Goal: Check status: Check status

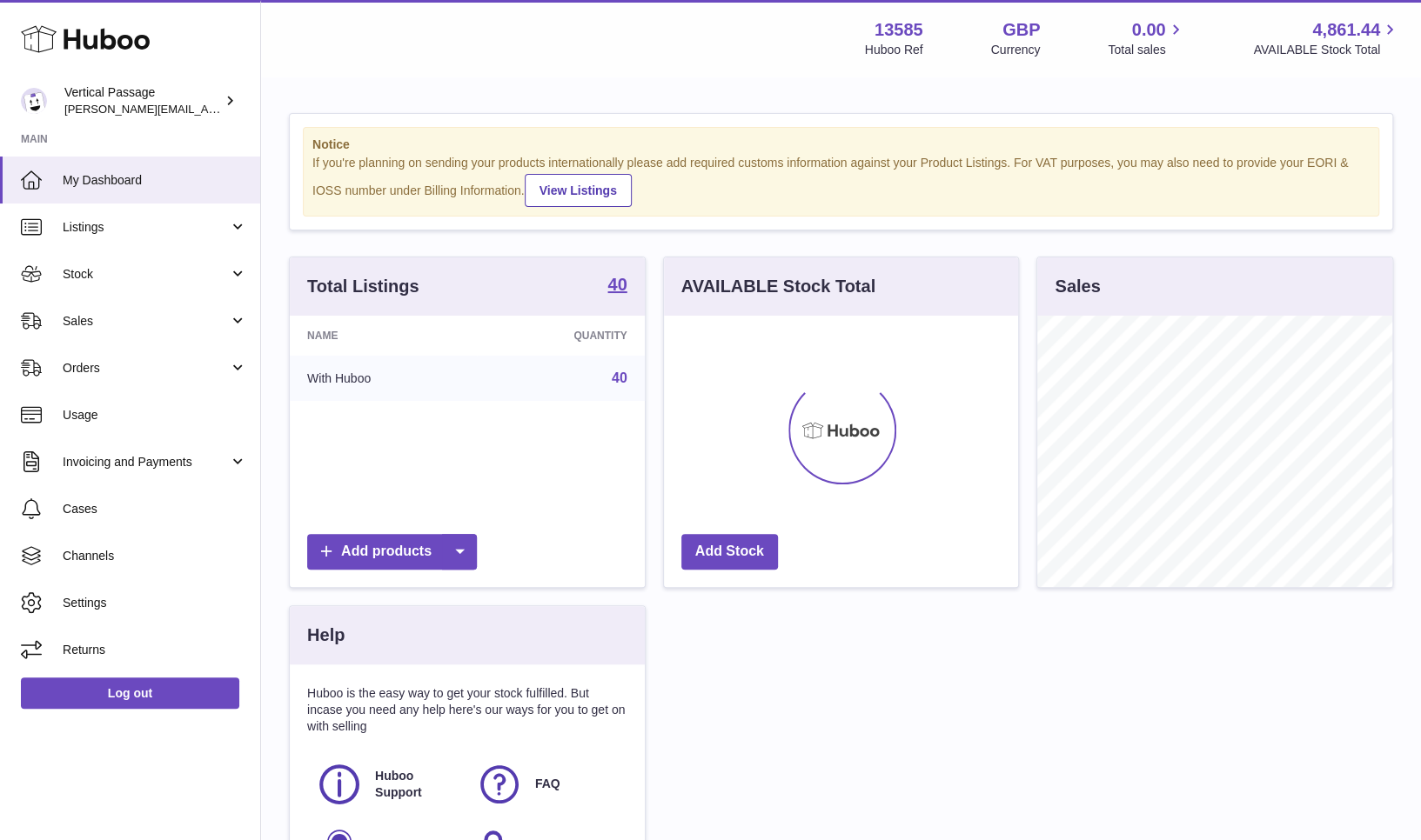
scroll to position [271, 355]
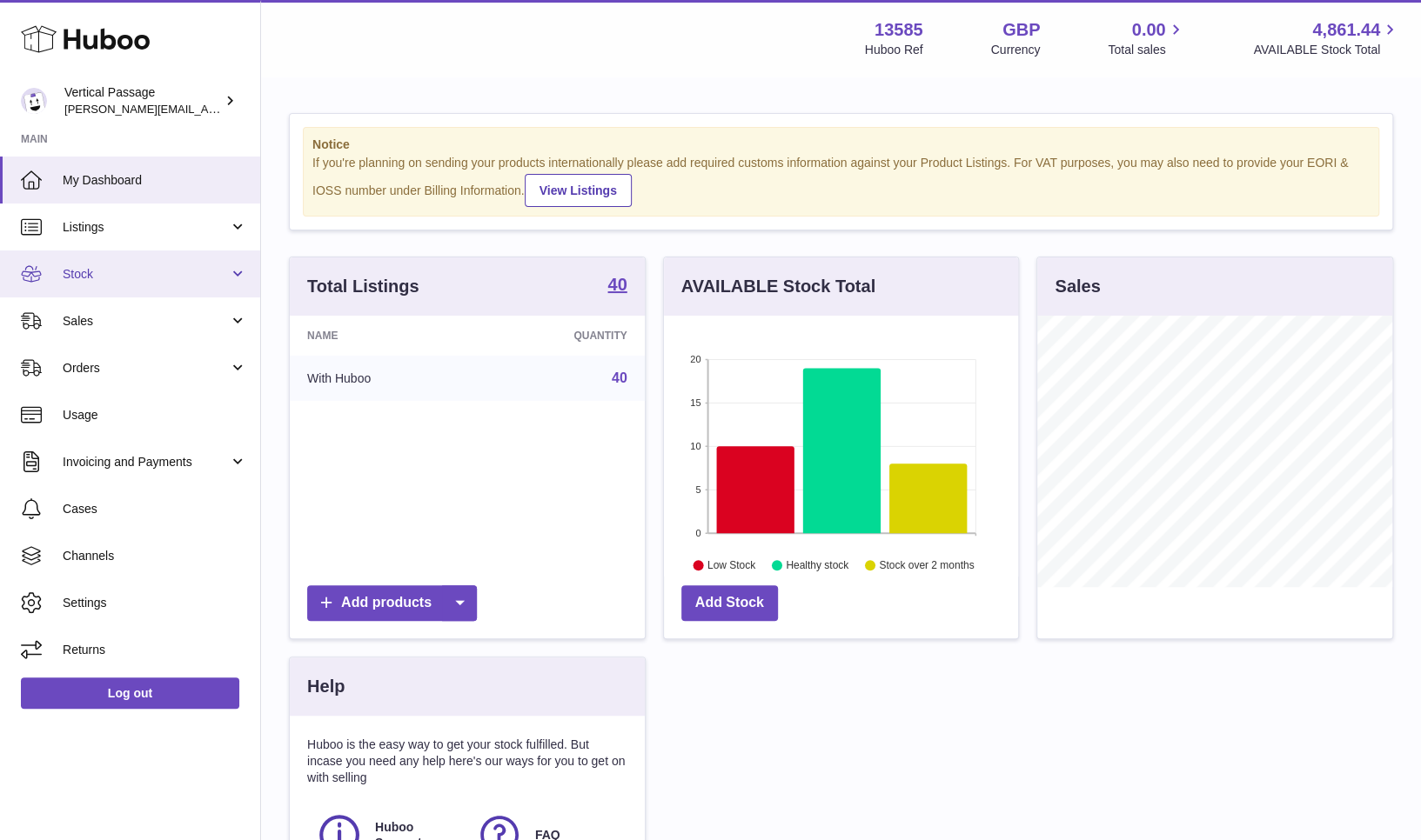
click at [101, 267] on span "Stock" at bounding box center [145, 274] width 166 height 17
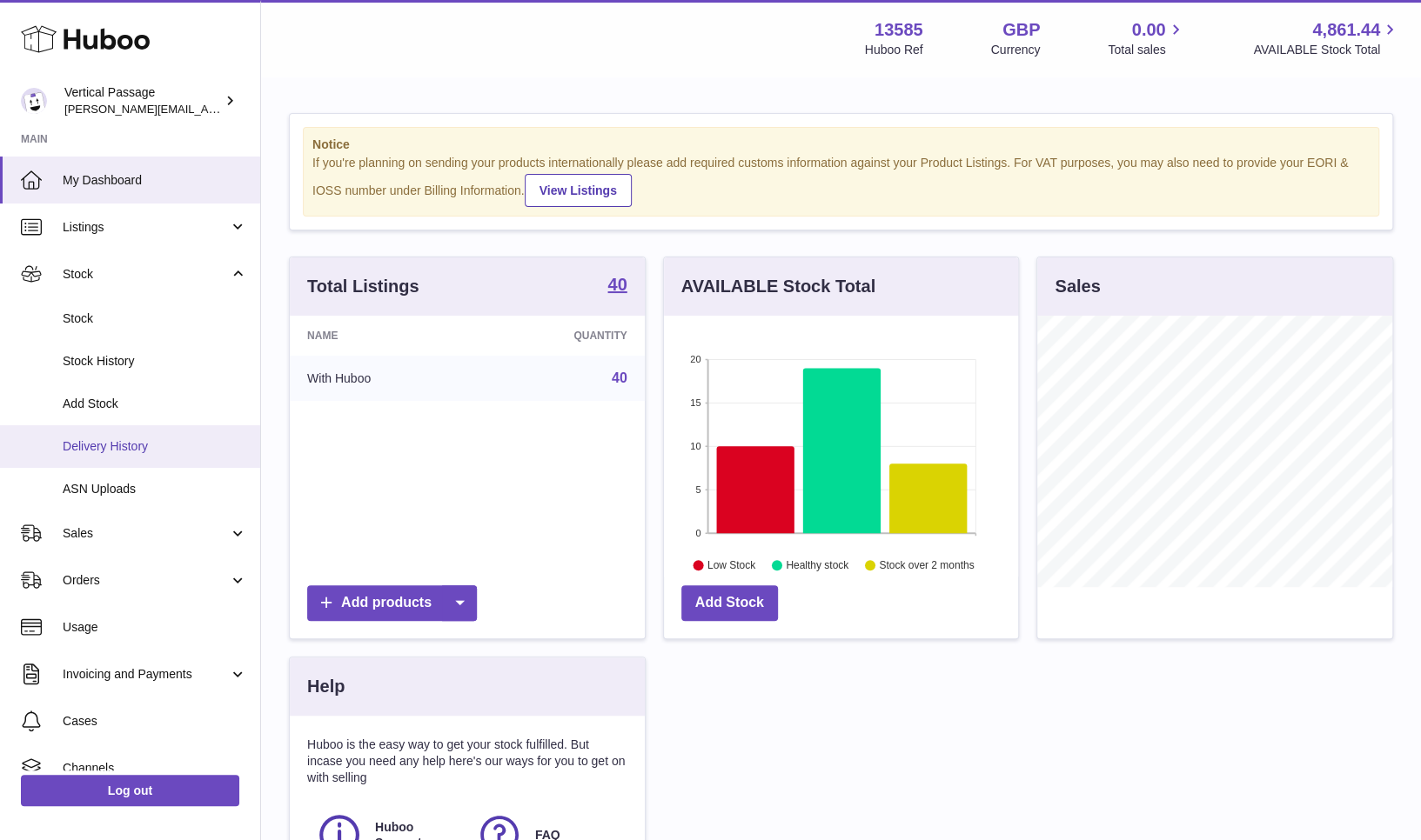
click at [92, 444] on span "Delivery History" at bounding box center [154, 446] width 185 height 17
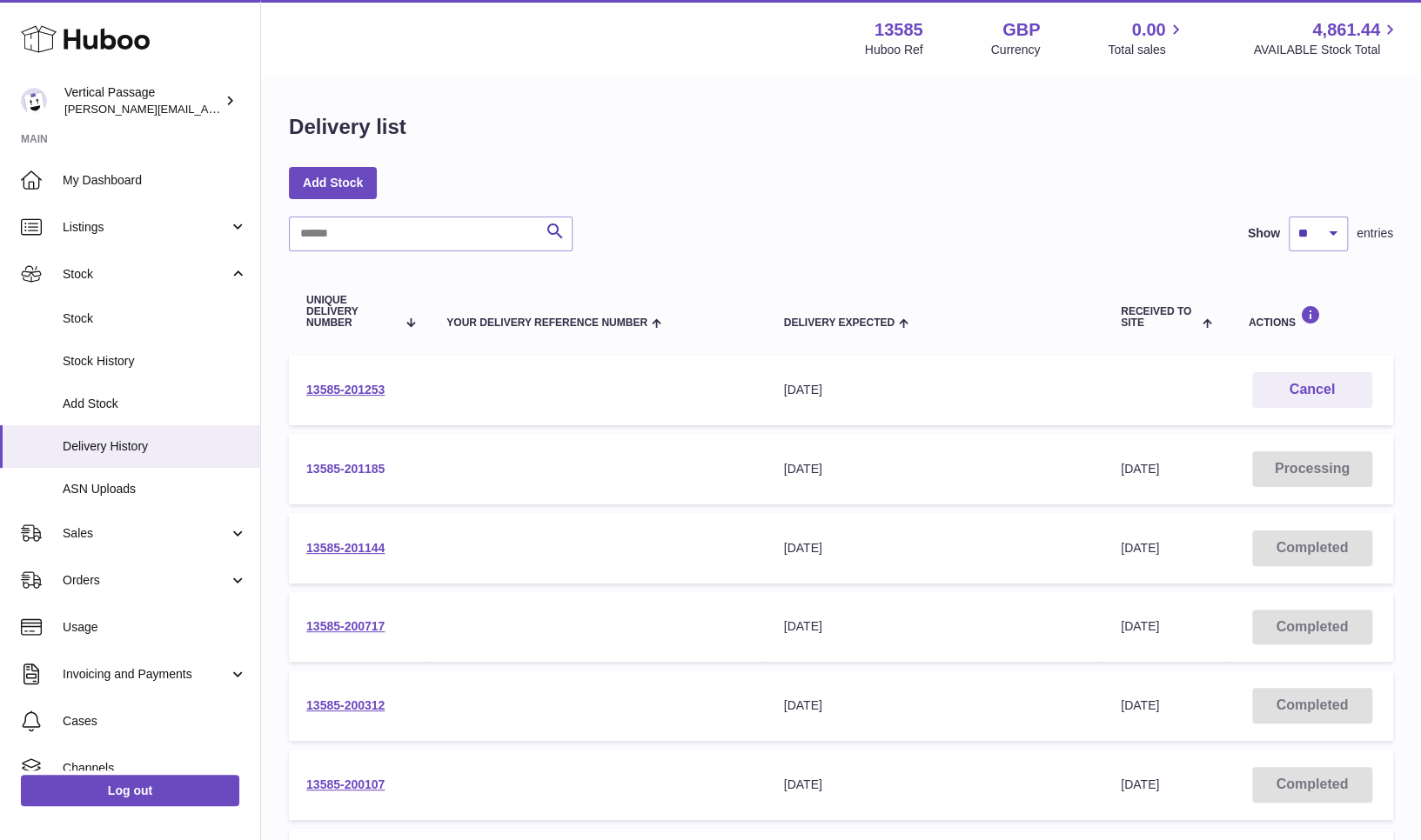
click at [351, 467] on link "13585-201185" at bounding box center [345, 469] width 78 height 14
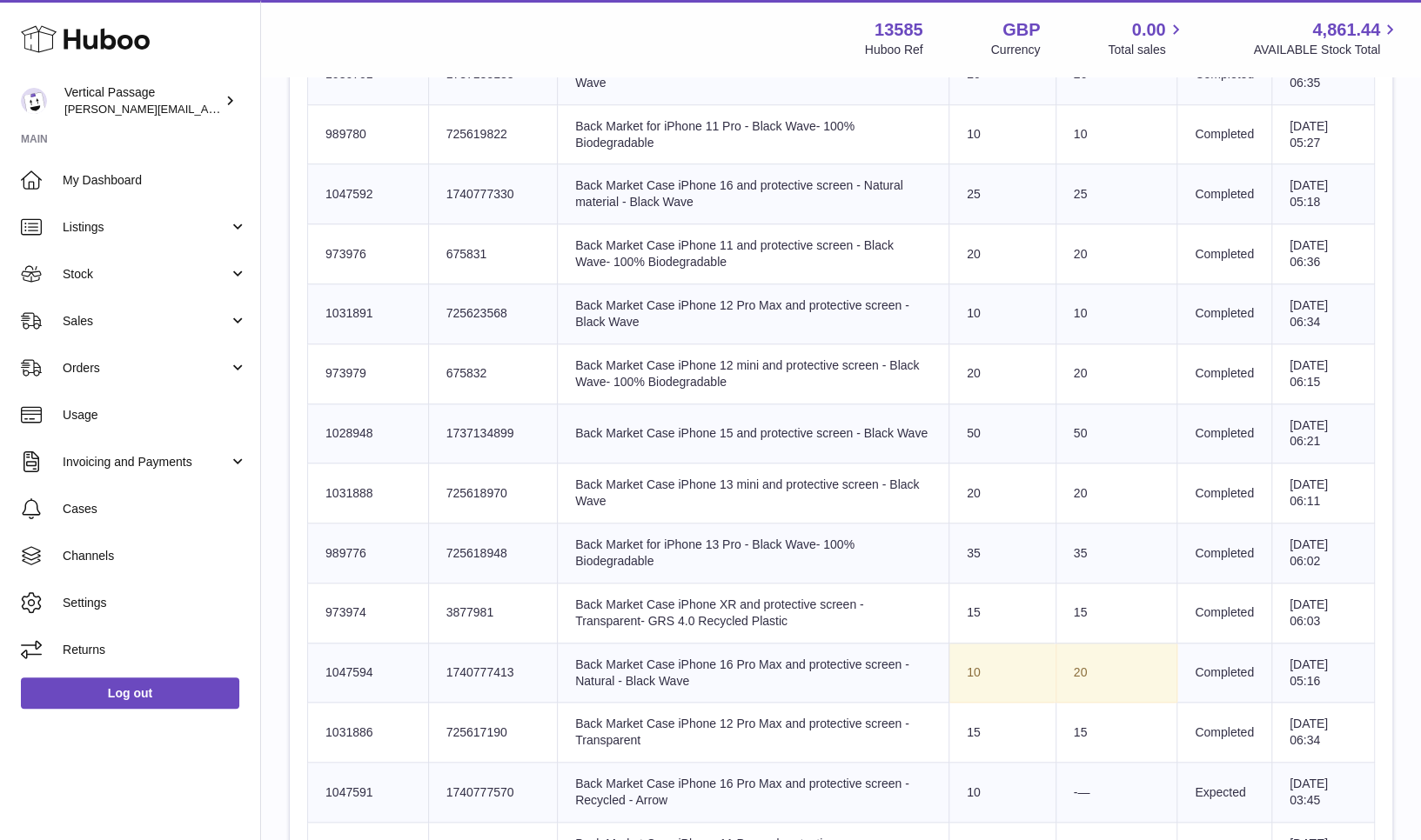
scroll to position [592, 0]
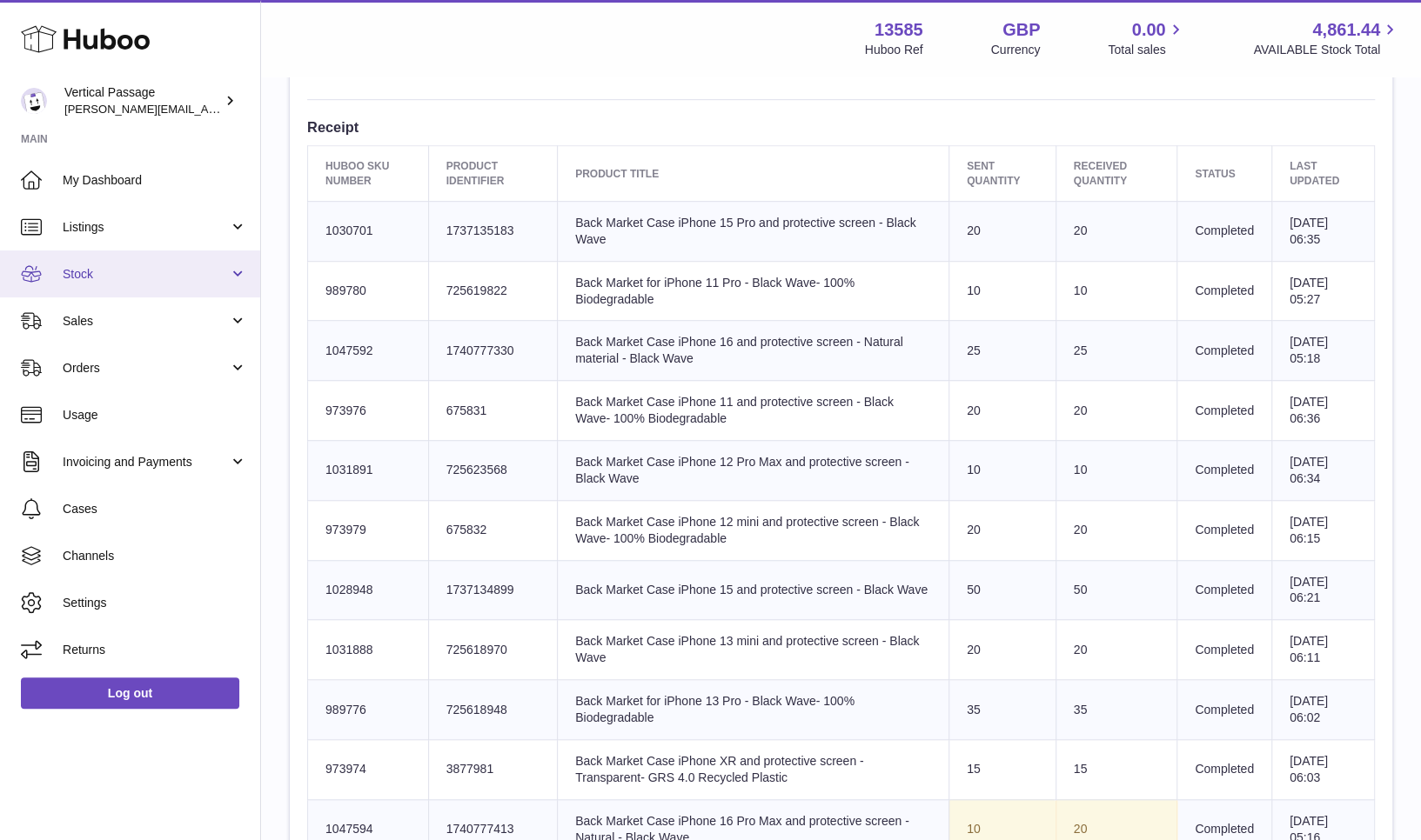
click at [80, 270] on span "Stock" at bounding box center [145, 274] width 166 height 17
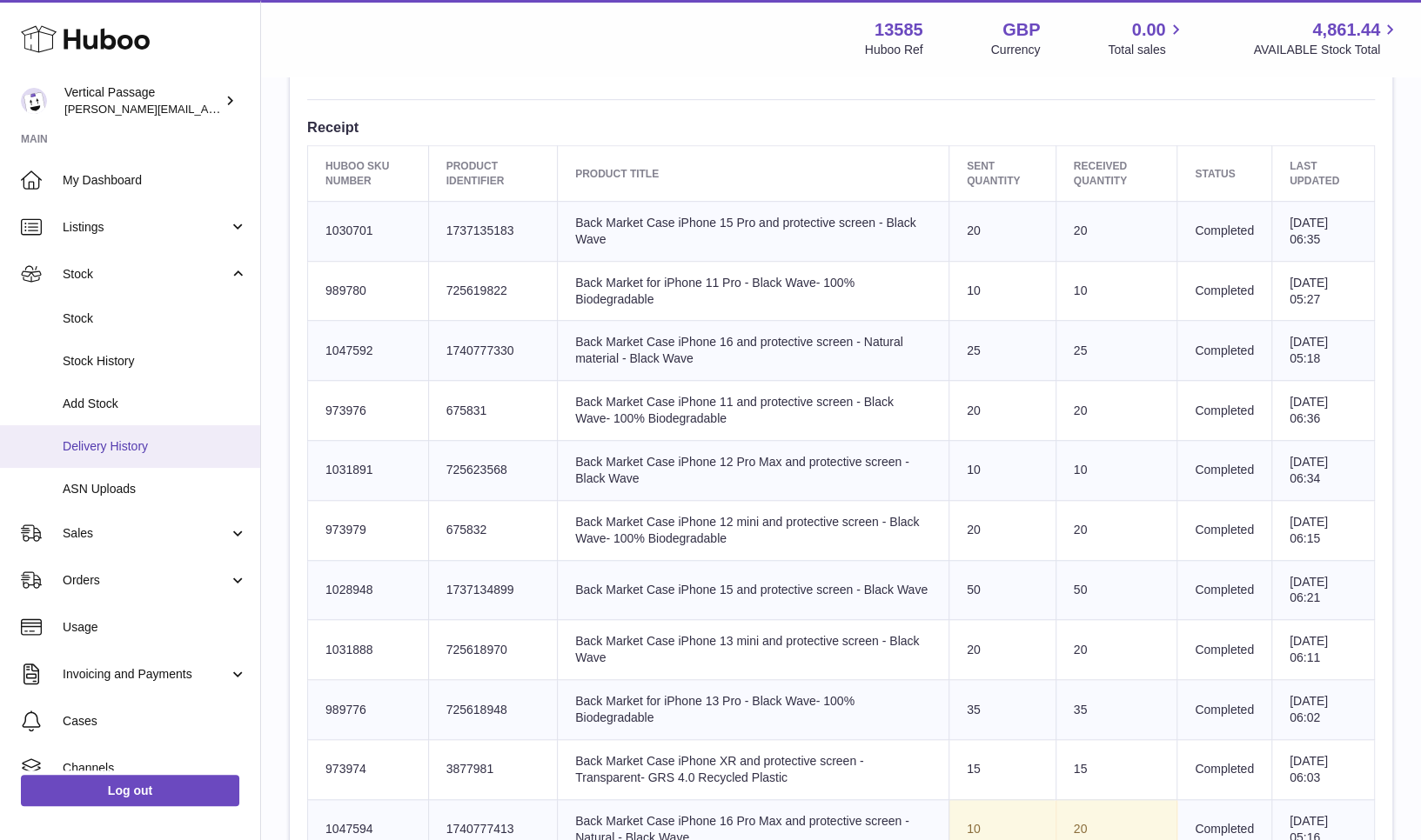
click at [96, 443] on span "Delivery History" at bounding box center [154, 446] width 185 height 17
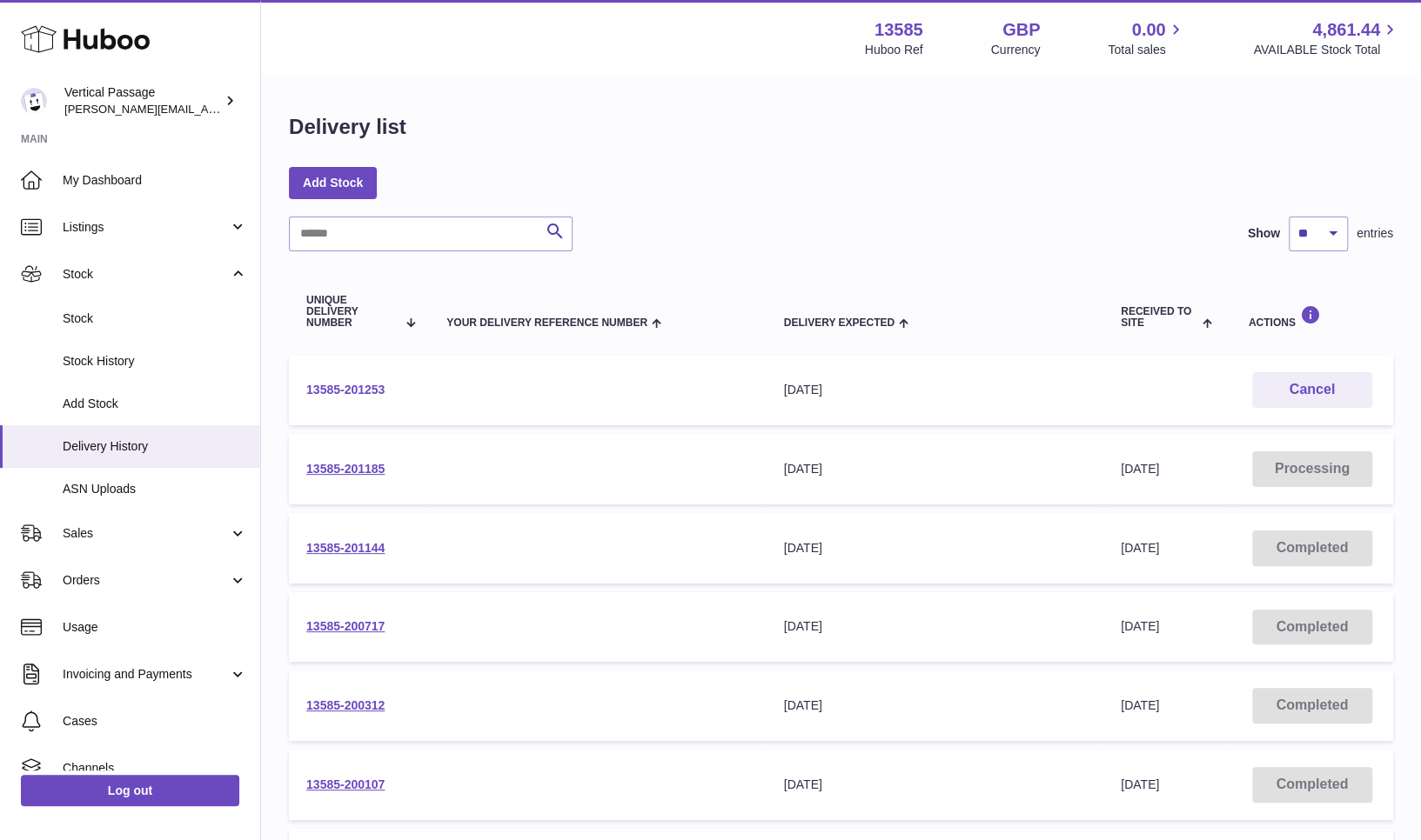
click at [356, 392] on link "13585-201253" at bounding box center [345, 390] width 78 height 14
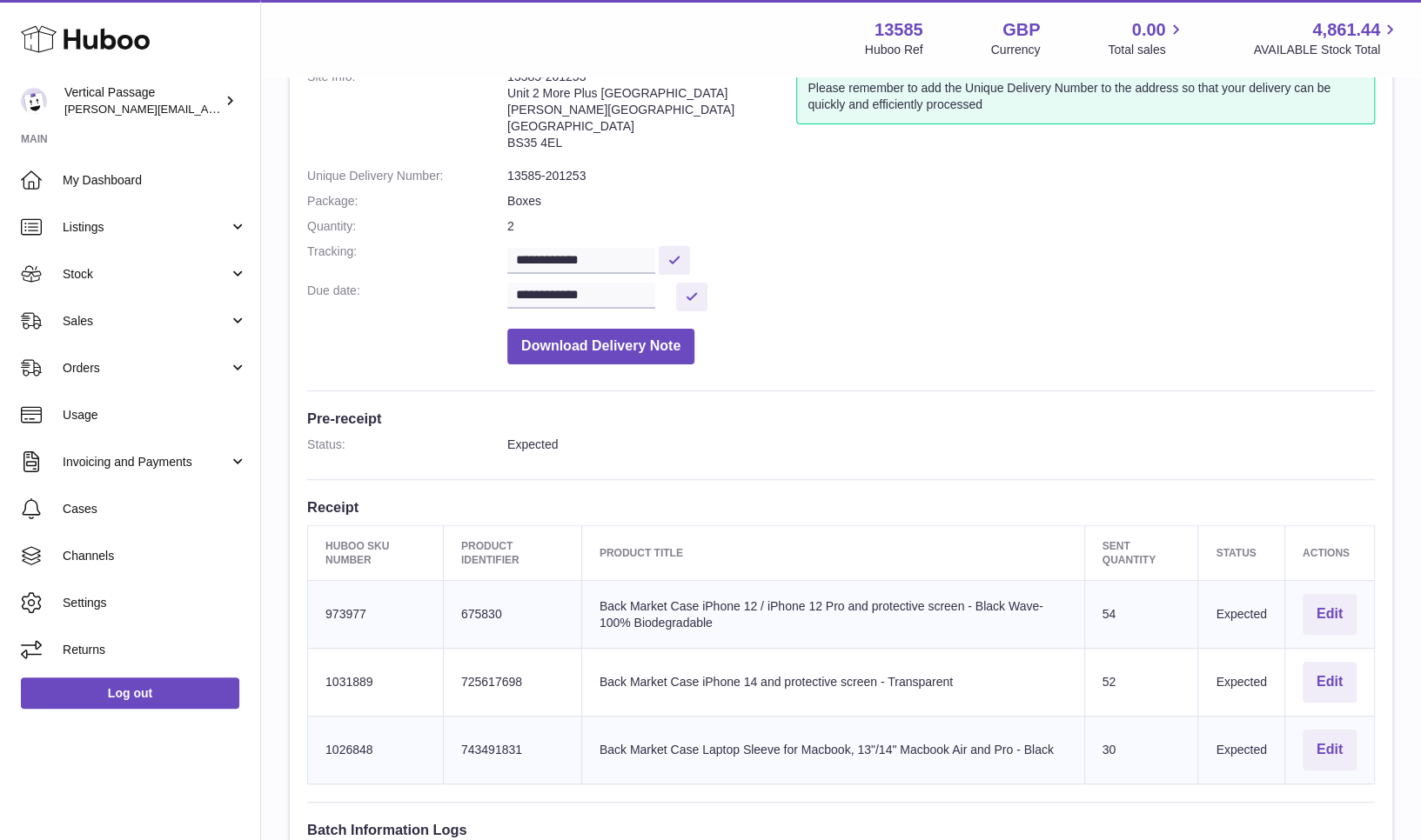
scroll to position [119, 0]
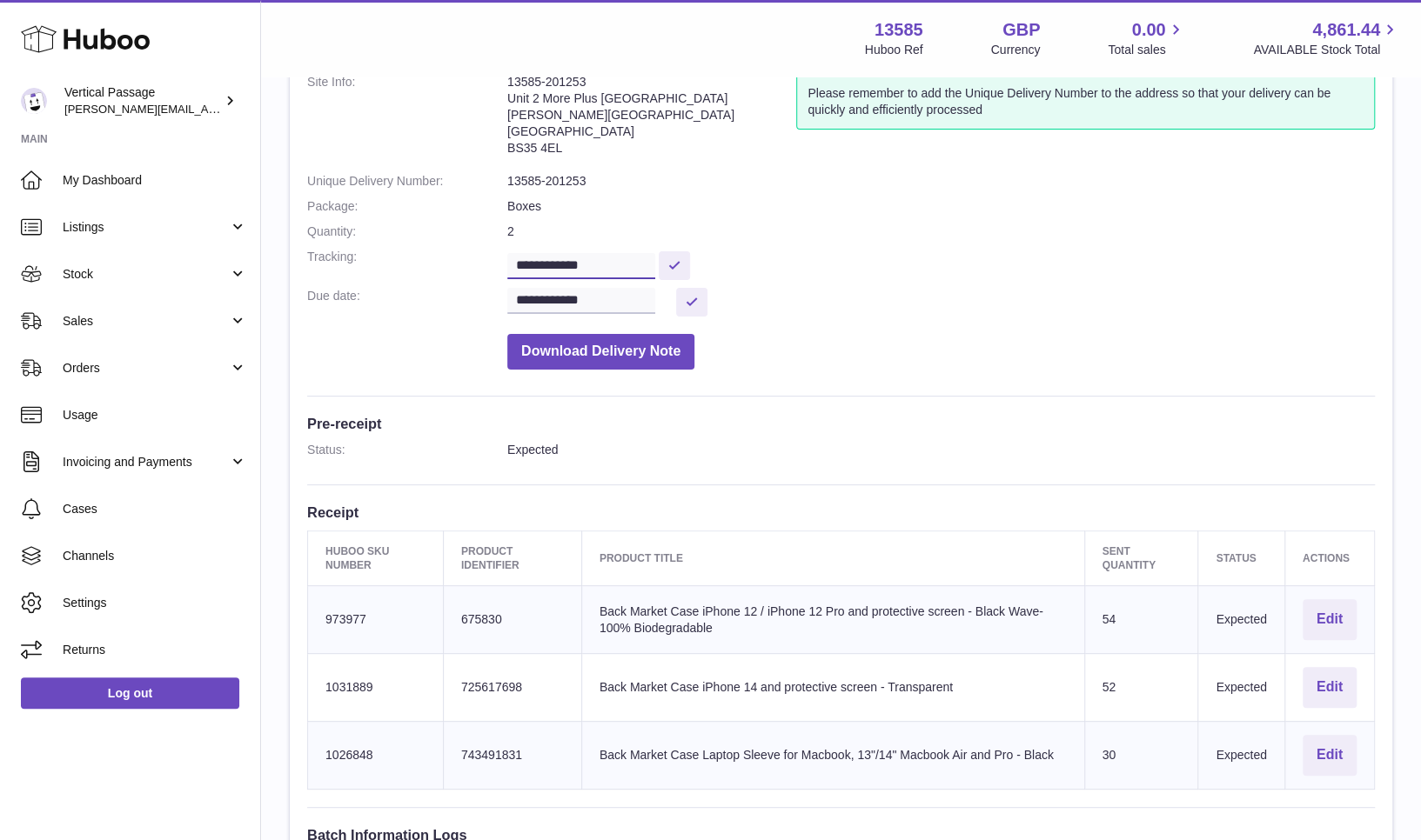
drag, startPoint x: 627, startPoint y: 266, endPoint x: 495, endPoint y: 268, distance: 132.0
click at [495, 268] on dl "**********" at bounding box center [840, 226] width 1067 height 304
